Goal: Task Accomplishment & Management: Manage account settings

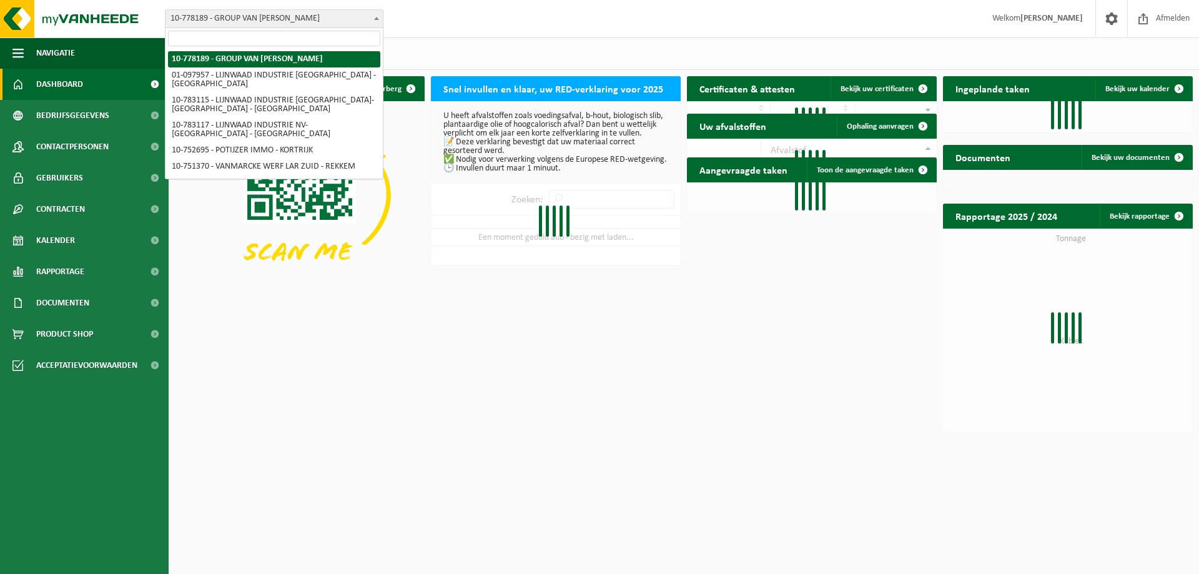
click at [280, 20] on span "10-778189 - GROUP VAN [PERSON_NAME]" at bounding box center [273, 18] width 217 height 17
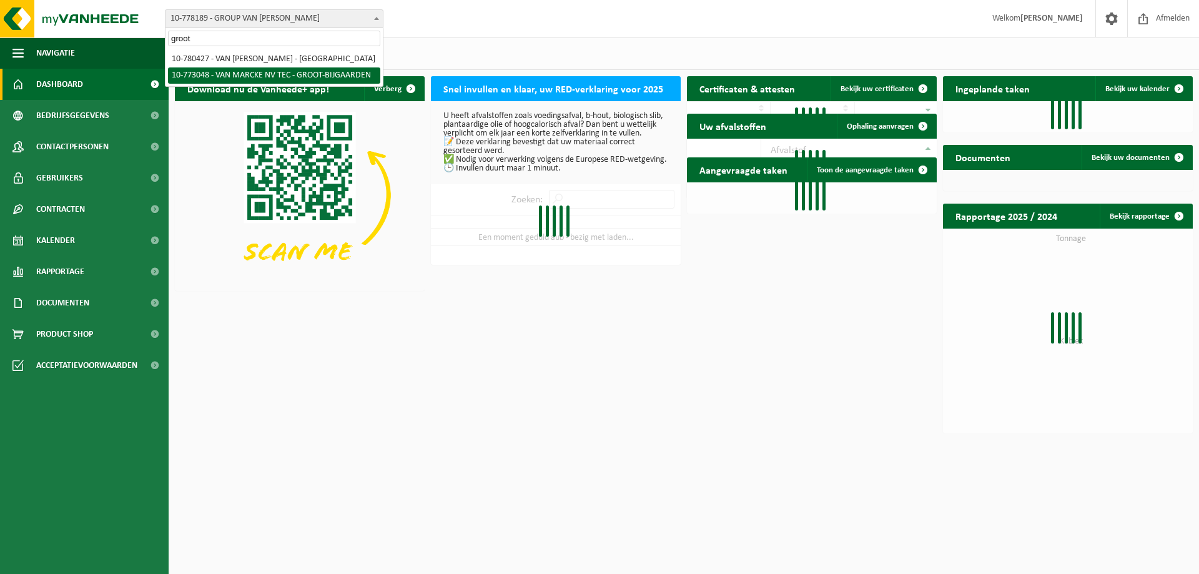
type input "groot"
select select "19781"
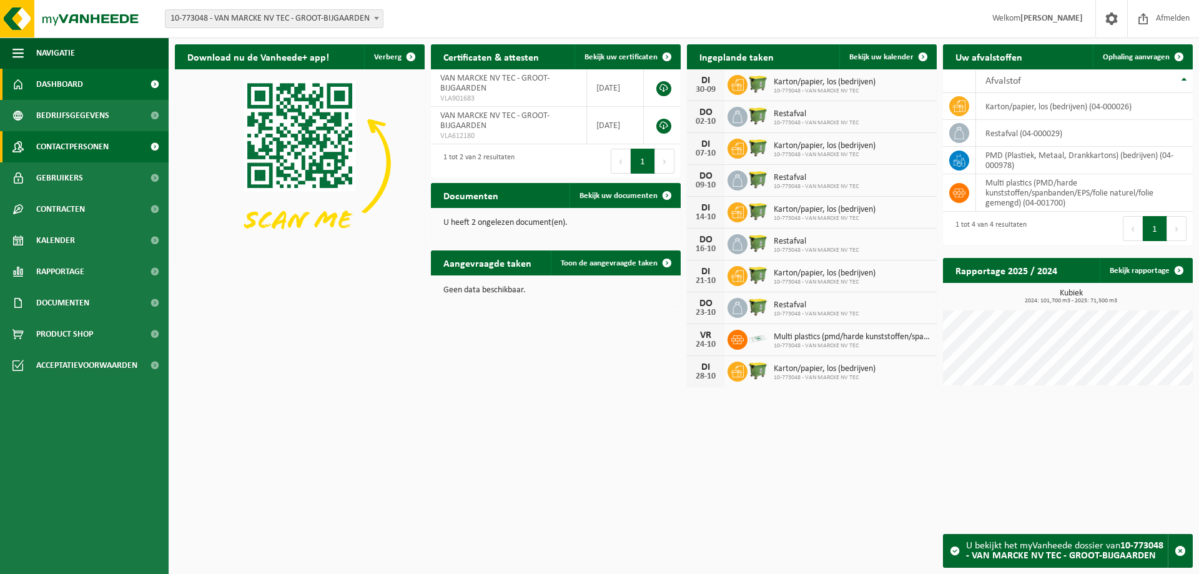
click at [77, 146] on span "Contactpersonen" at bounding box center [72, 146] width 72 height 31
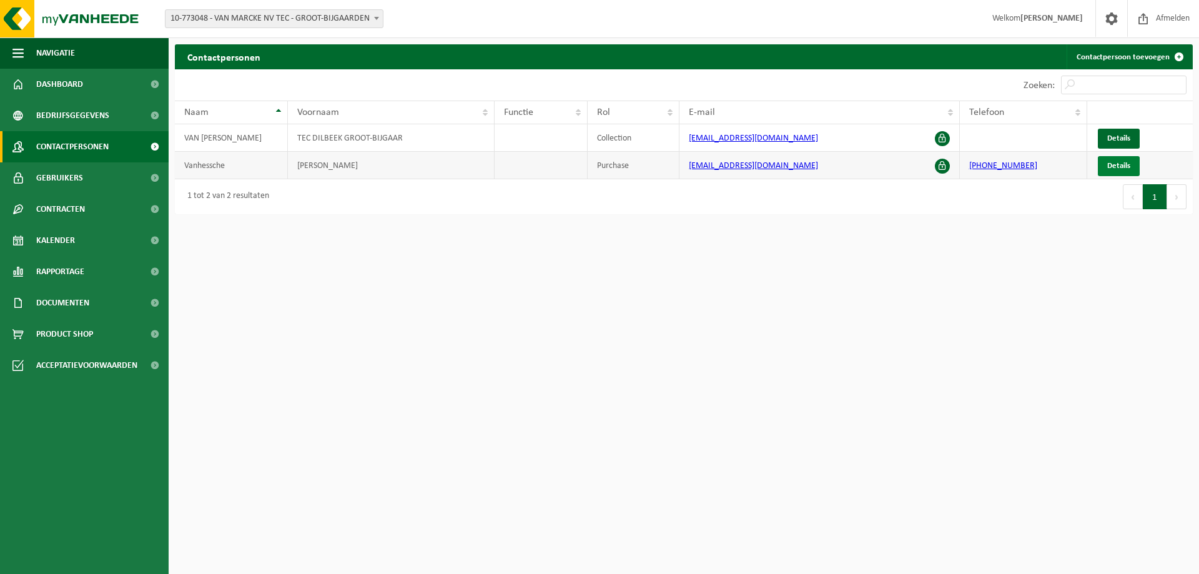
click at [1115, 166] on span "Details" at bounding box center [1118, 166] width 23 height 8
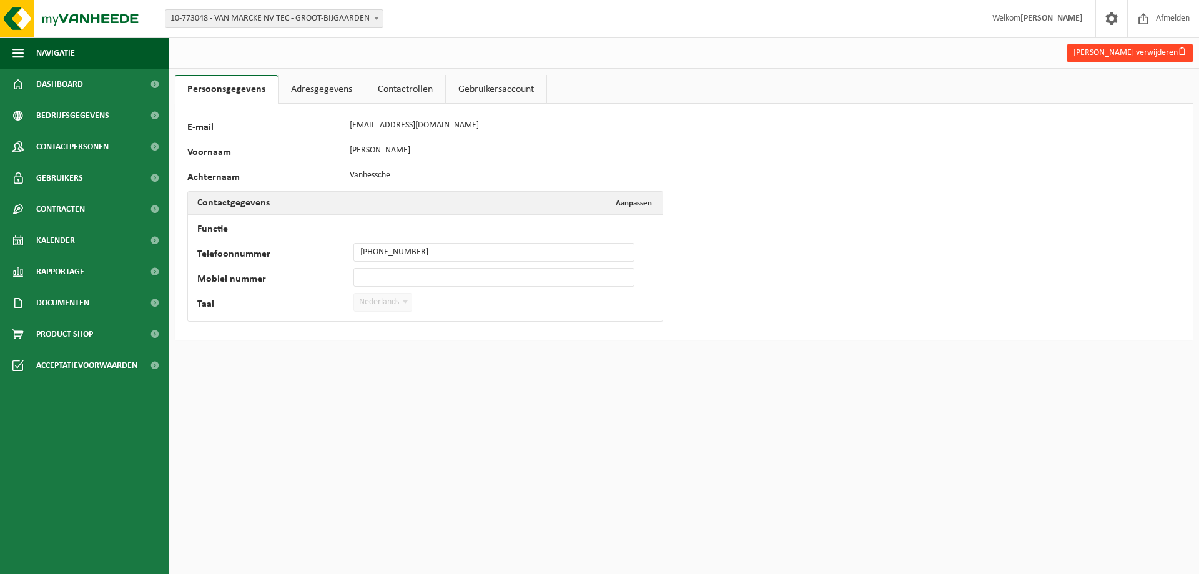
click at [1119, 55] on button "Hans Vanhessche verwijderen" at bounding box center [1130, 53] width 126 height 19
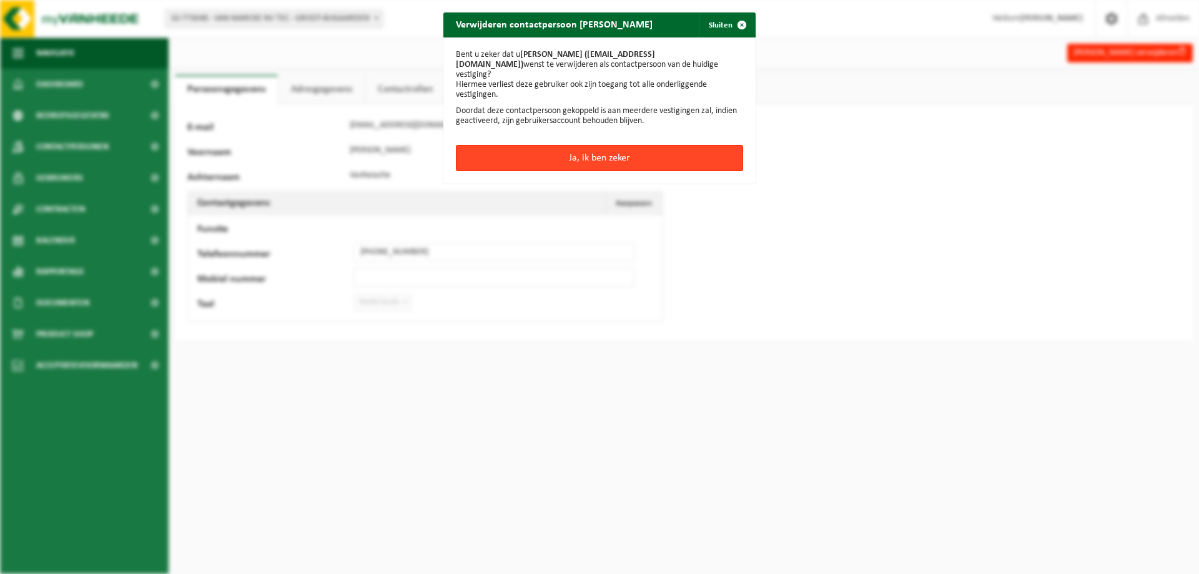
click at [609, 149] on button "Ja, ik ben zeker" at bounding box center [599, 158] width 287 height 26
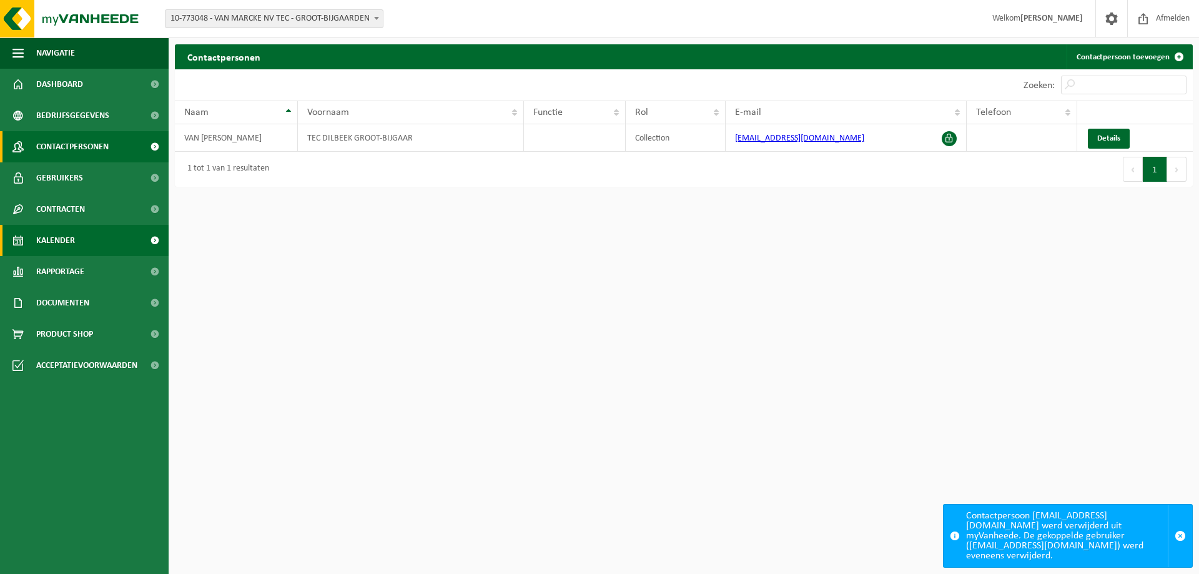
click at [72, 235] on span "Kalender" at bounding box center [55, 240] width 39 height 31
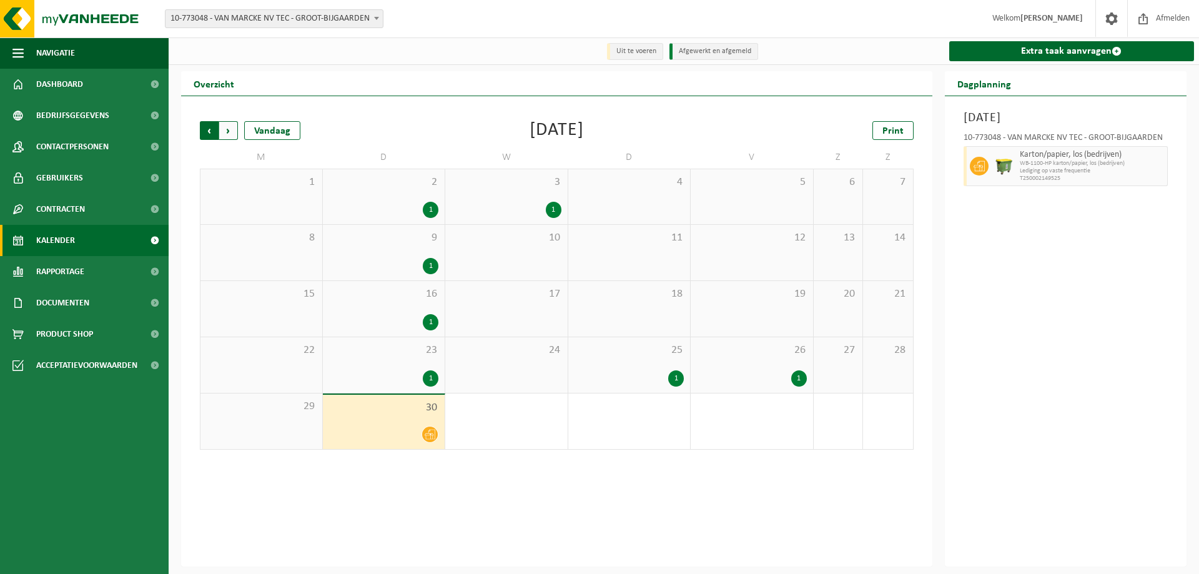
click at [233, 135] on span "Volgende" at bounding box center [228, 130] width 19 height 19
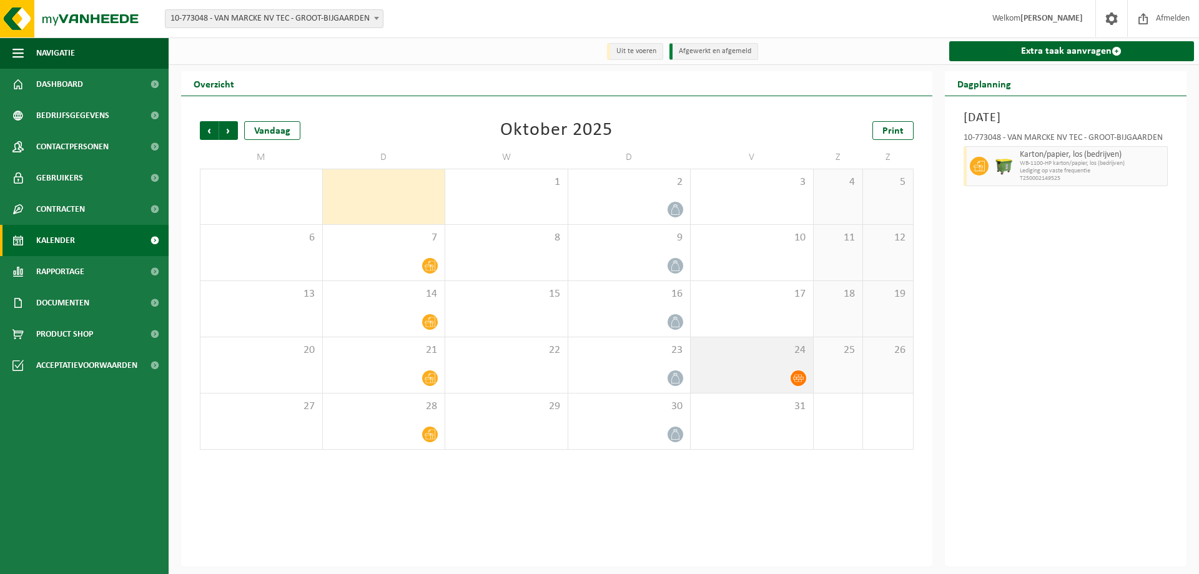
click at [803, 383] on icon at bounding box center [798, 378] width 11 height 11
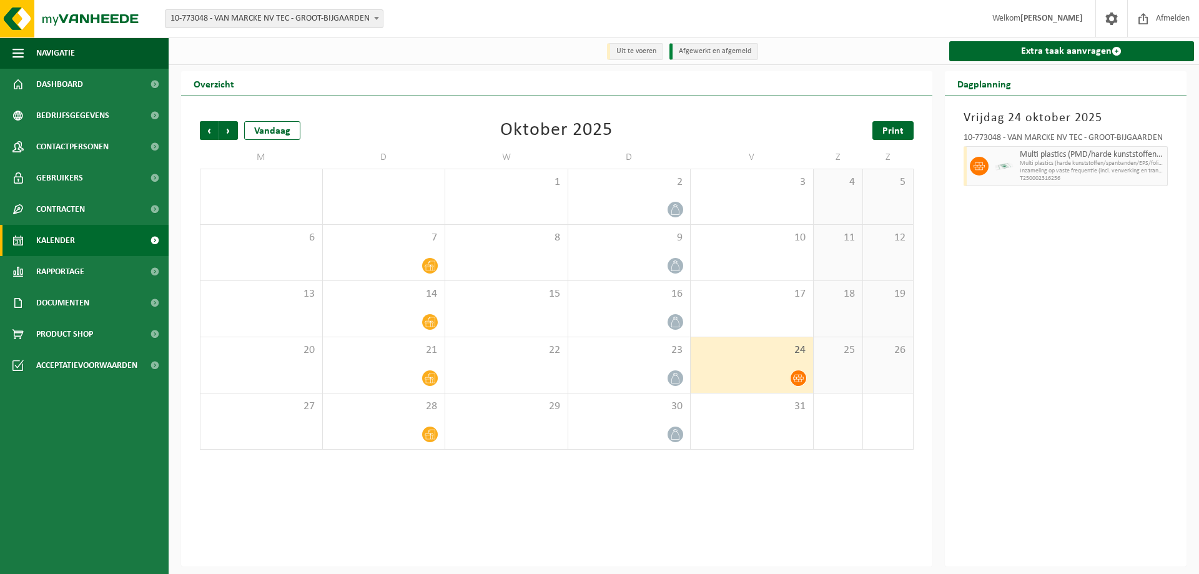
click at [902, 129] on span "Print" at bounding box center [892, 131] width 21 height 10
